Goal: Find specific page/section: Find specific page/section

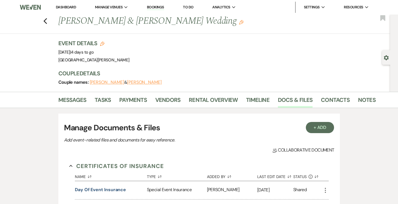
click at [63, 5] on link "Dashboard" at bounding box center [66, 7] width 20 height 5
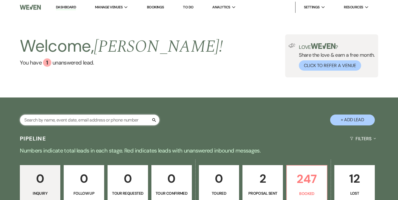
click at [98, 122] on input "text" at bounding box center [90, 119] width 140 height 11
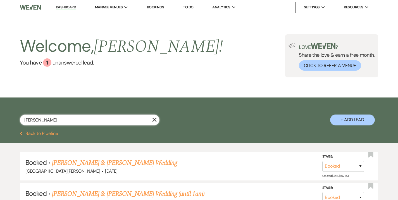
type input "[PERSON_NAME]"
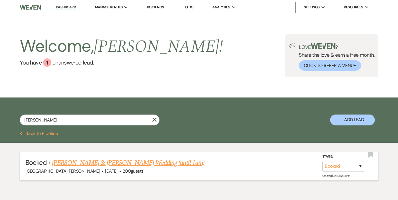
click at [117, 162] on link "[PERSON_NAME] & [PERSON_NAME] Wedding (until 1am)" at bounding box center [128, 163] width 152 height 10
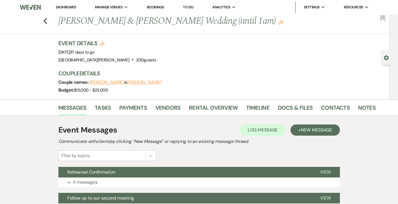
click at [133, 104] on li "Payments" at bounding box center [137, 108] width 36 height 13
click at [155, 110] on link "Vendors" at bounding box center [167, 109] width 25 height 12
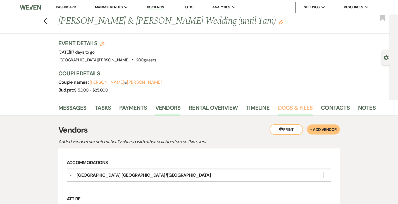
click at [280, 109] on link "Docs & Files" at bounding box center [295, 109] width 35 height 12
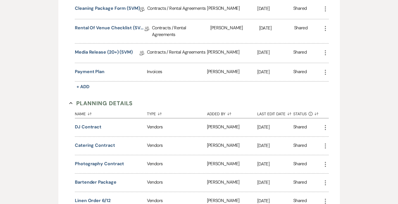
scroll to position [388, 0]
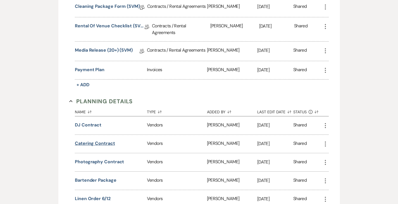
click at [88, 140] on button "Catering Contract" at bounding box center [95, 143] width 40 height 7
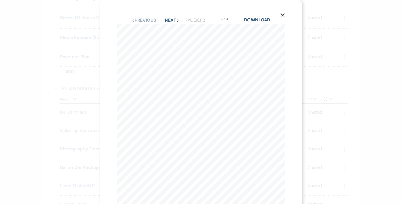
click at [23, 35] on div "X Previous Previous Next Next Page 1 of 2 - Zoom + Download INVOICE [PERSON_NAM…" at bounding box center [201, 102] width 402 height 204
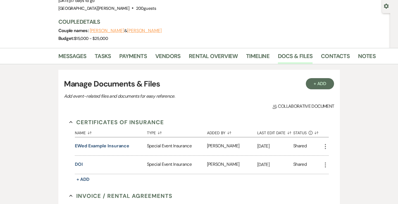
scroll to position [0, 0]
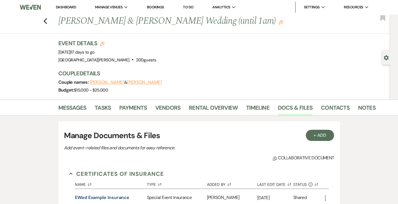
click at [69, 8] on link "Dashboard" at bounding box center [66, 7] width 20 height 5
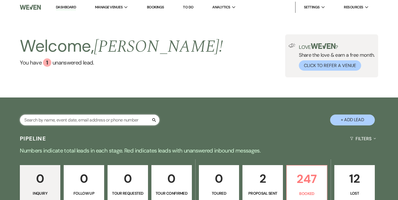
click at [120, 116] on input "text" at bounding box center [90, 119] width 140 height 11
type input "[PERSON_NAME]"
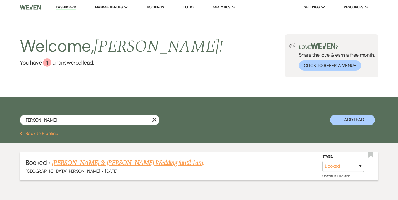
click at [103, 167] on link "[PERSON_NAME] & [PERSON_NAME] Wedding (until 1am)" at bounding box center [128, 163] width 152 height 10
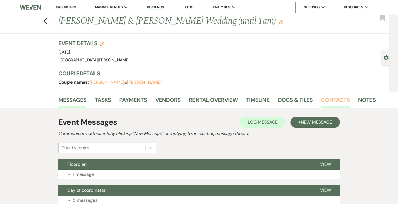
click at [321, 102] on link "Contacts" at bounding box center [335, 101] width 29 height 12
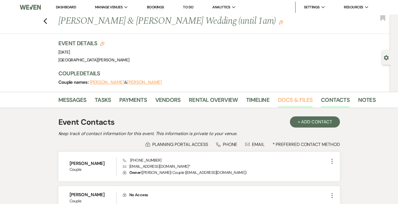
click at [278, 101] on link "Docs & Files" at bounding box center [295, 101] width 35 height 12
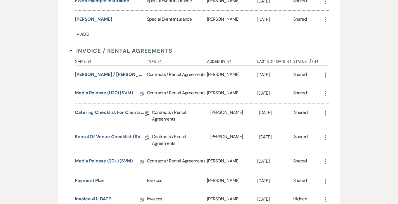
scroll to position [189, 0]
click at [87, 136] on link "Rental of Venue Checklist (SVM)" at bounding box center [110, 137] width 70 height 9
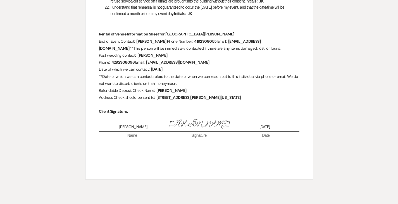
scroll to position [513, 0]
